Goal: Register for event/course

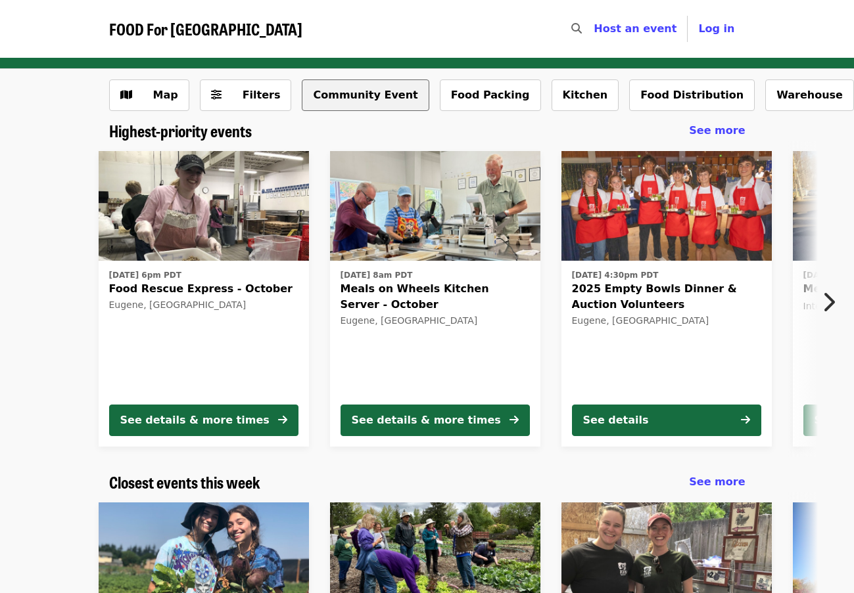
click at [358, 95] on button "Community Event" at bounding box center [365, 96] width 127 height 32
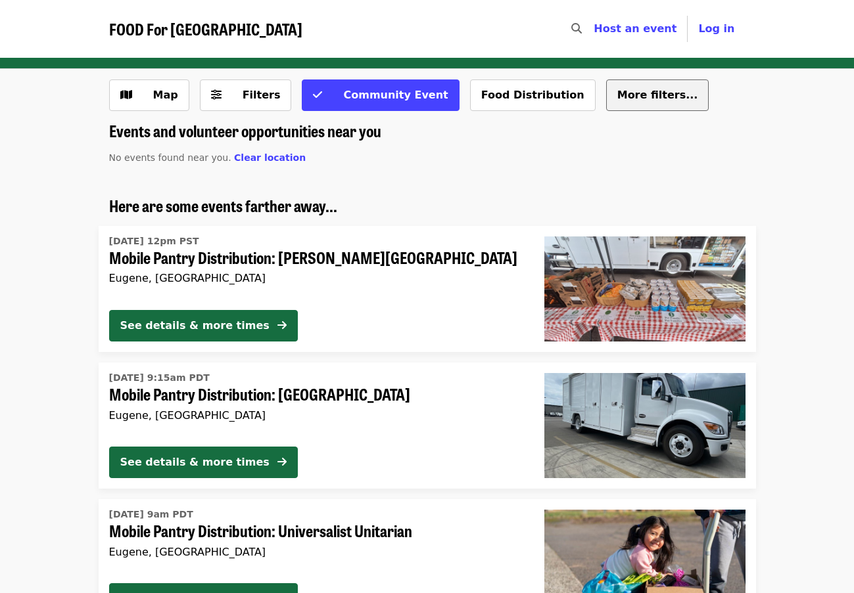
click at [617, 95] on span "More filters..." at bounding box center [657, 95] width 81 height 12
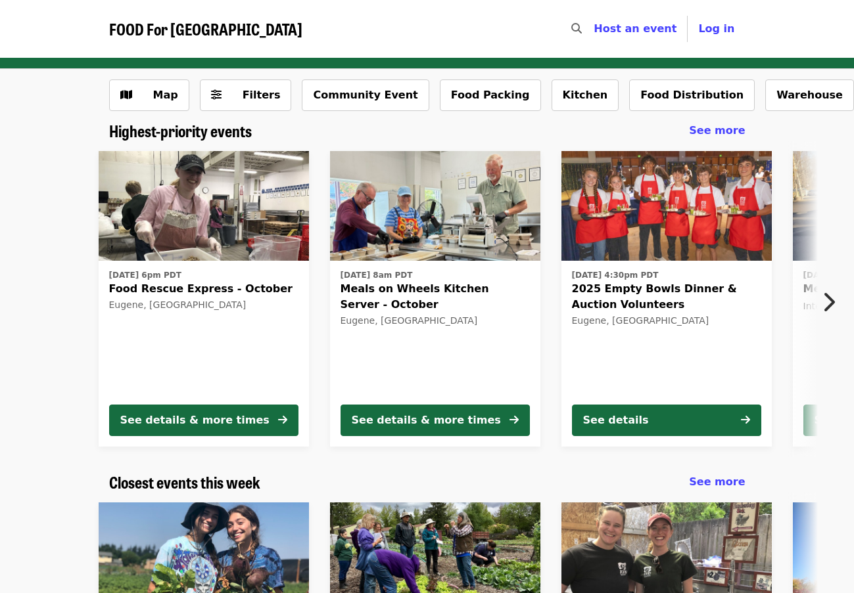
click at [185, 292] on span "Food Rescue Express - October" at bounding box center [203, 289] width 189 height 16
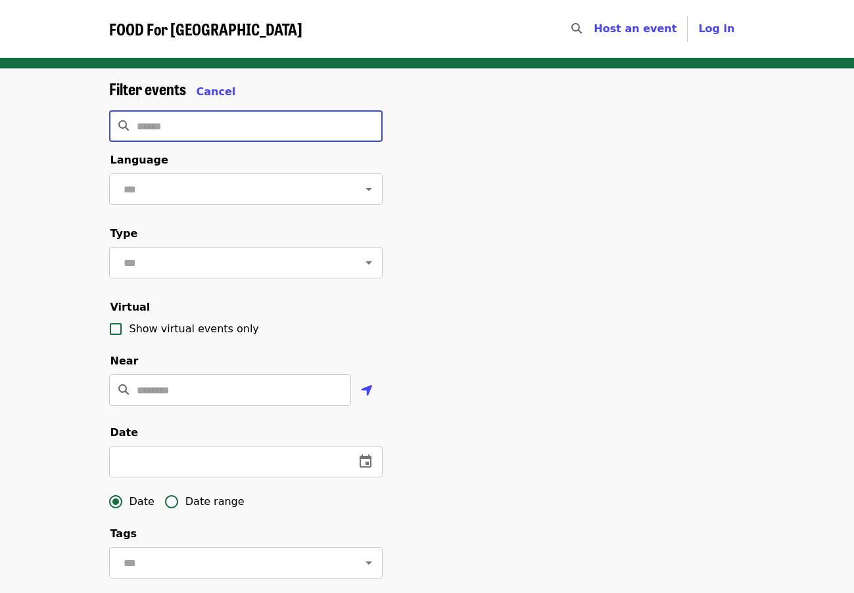
click at [278, 120] on input "Search" at bounding box center [260, 126] width 246 height 32
click at [244, 406] on input "Location" at bounding box center [244, 391] width 214 height 32
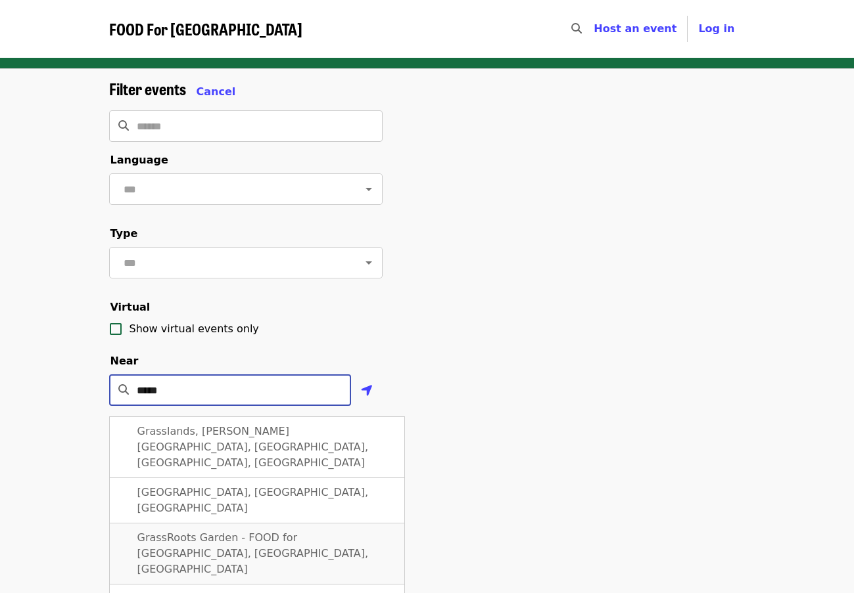
click at [209, 532] on span "GrassRoots Garden - FOOD for [GEOGRAPHIC_DATA], [GEOGRAPHIC_DATA], [GEOGRAPHIC_…" at bounding box center [252, 554] width 231 height 44
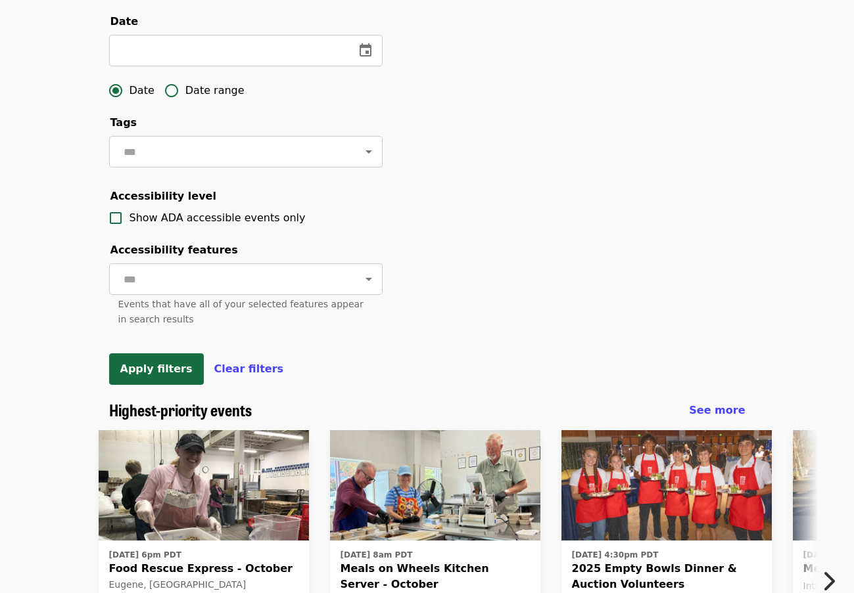
scroll to position [380, 0]
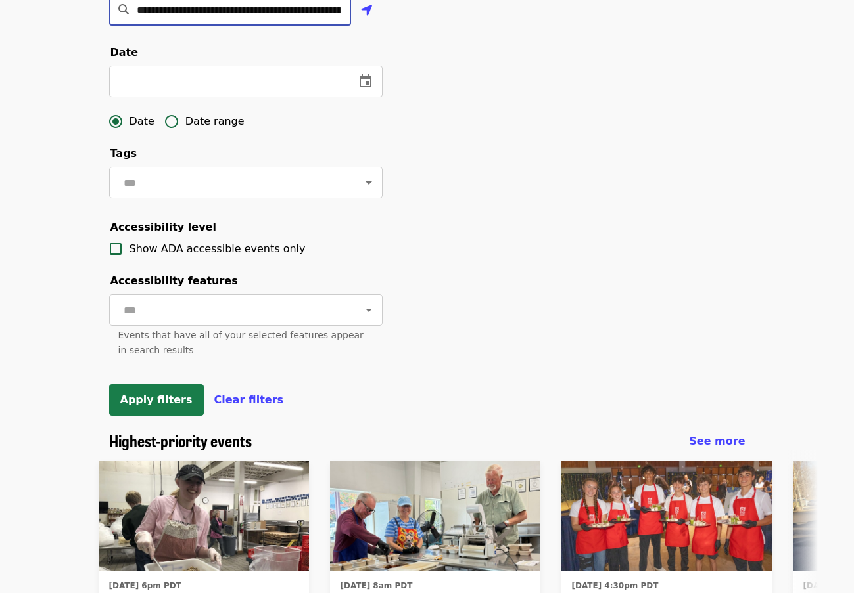
type input "**********"
click at [149, 406] on span "Apply filters" at bounding box center [156, 400] width 72 height 12
